Goal: Task Accomplishment & Management: Complete application form

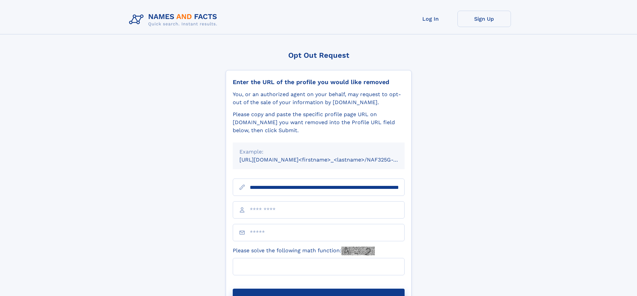
scroll to position [0, 75]
type input "**********"
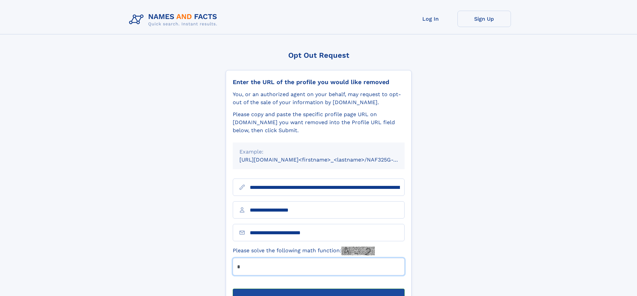
type input "*"
click at [318, 289] on button "Submit Opt Out Request" at bounding box center [319, 299] width 172 height 21
